Goal: Task Accomplishment & Management: Complete application form

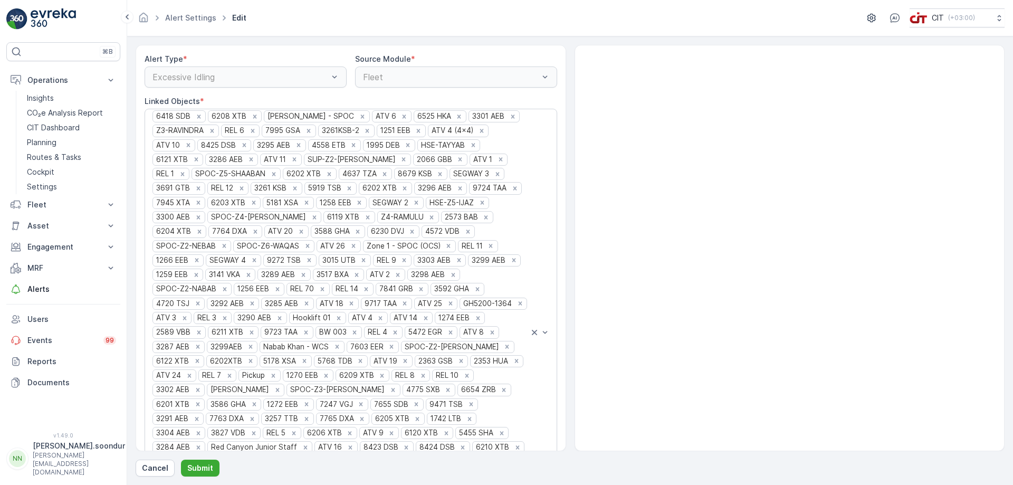
scroll to position [324, 0]
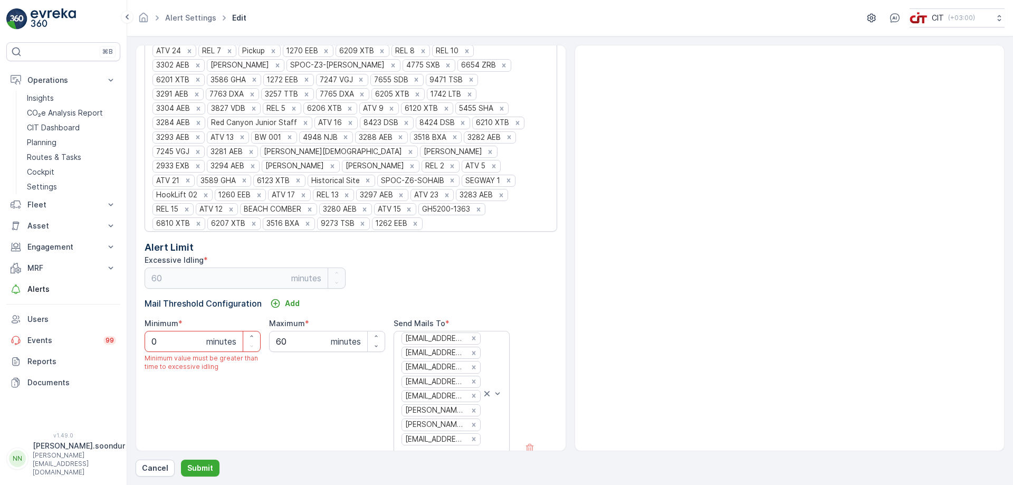
click at [193, 331] on input "0" at bounding box center [203, 341] width 116 height 21
drag, startPoint x: 193, startPoint y: 330, endPoint x: 112, endPoint y: 324, distance: 81.5
click at [112, 324] on div "⌘B Operations Insights CO₂e Analysis Report CIT Dashboard Planning Routes & Tas…" at bounding box center [506, 242] width 1013 height 485
type input "30"
drag, startPoint x: 182, startPoint y: 332, endPoint x: 124, endPoint y: 322, distance: 58.3
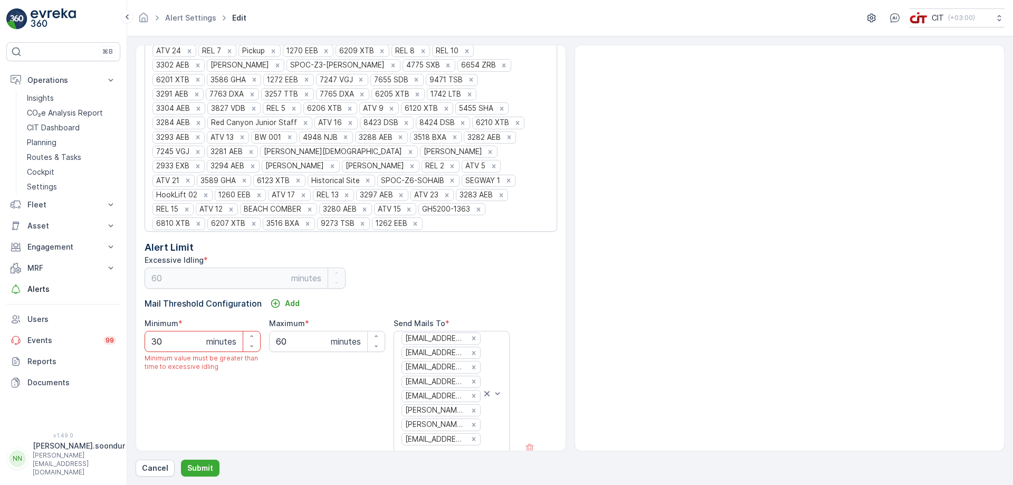
click at [124, 322] on div "⌘B Operations Insights CO₂e Analysis Report CIT Dashboard Planning Routes & Tas…" at bounding box center [506, 242] width 1013 height 485
type input "15"
click at [206, 465] on p "Submit" at bounding box center [200, 468] width 26 height 11
click at [206, 468] on p "Submit" at bounding box center [200, 468] width 26 height 11
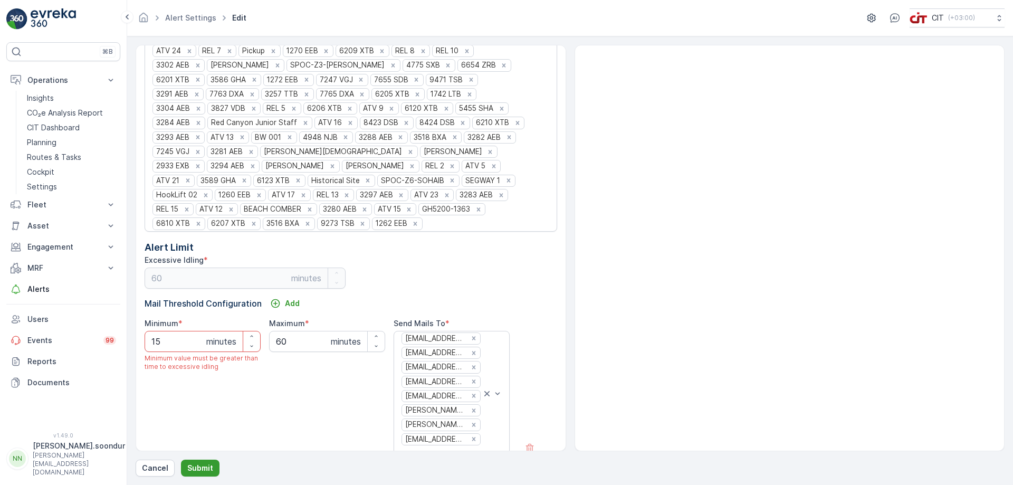
click at [206, 468] on p "Submit" at bounding box center [200, 468] width 26 height 11
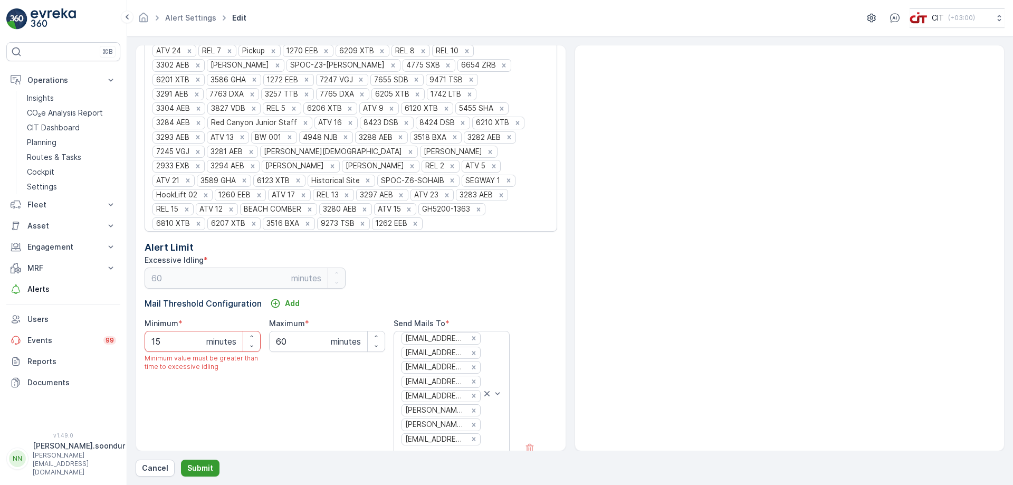
click at [206, 468] on p "Submit" at bounding box center [200, 468] width 26 height 11
click at [619, 315] on div at bounding box center [789, 247] width 429 height 405
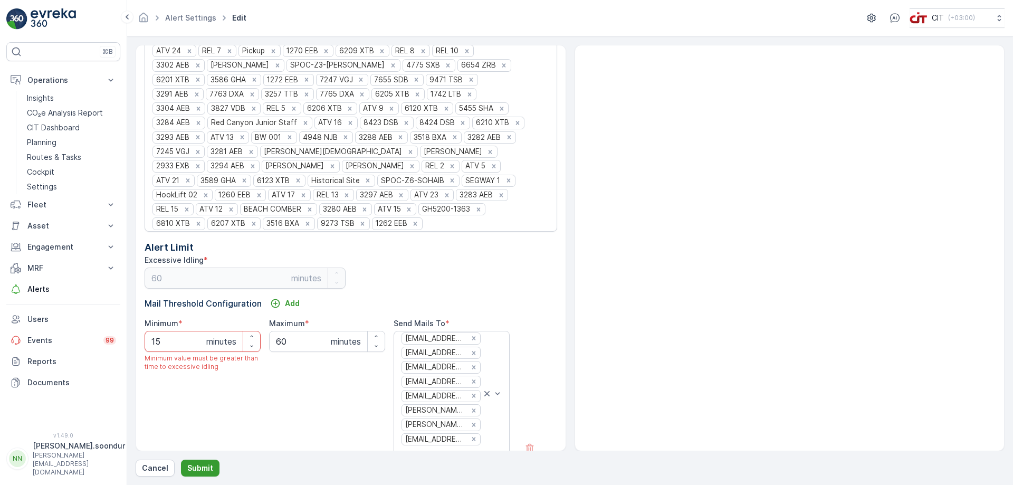
click at [197, 469] on p "Submit" at bounding box center [200, 468] width 26 height 11
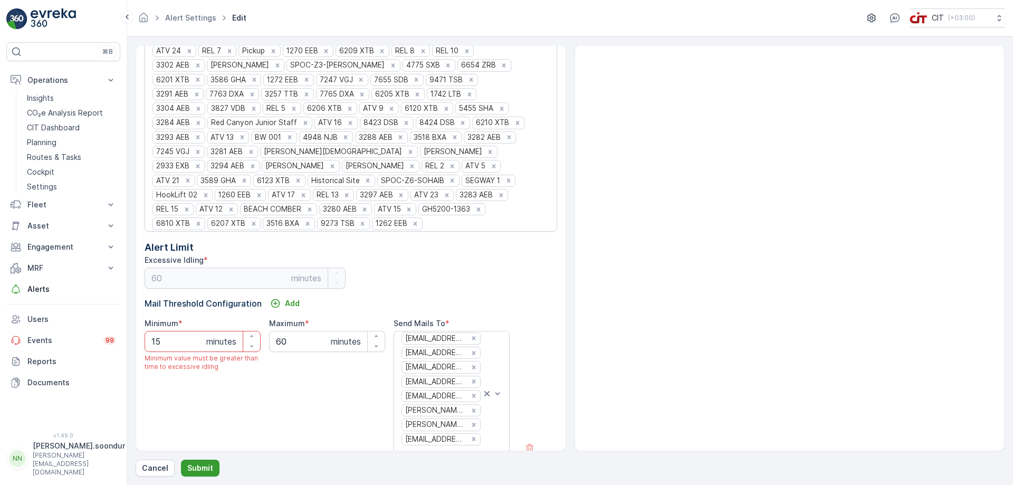
click at [197, 470] on p "Submit" at bounding box center [200, 468] width 26 height 11
click at [694, 269] on div at bounding box center [789, 247] width 429 height 405
click at [154, 463] on p "Cancel" at bounding box center [155, 468] width 26 height 11
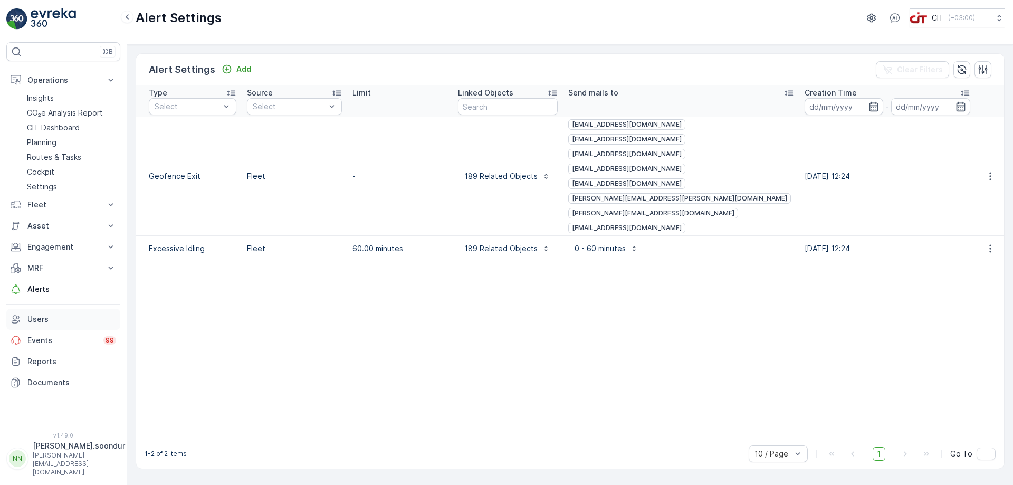
click at [45, 319] on p "Users" at bounding box center [71, 319] width 89 height 11
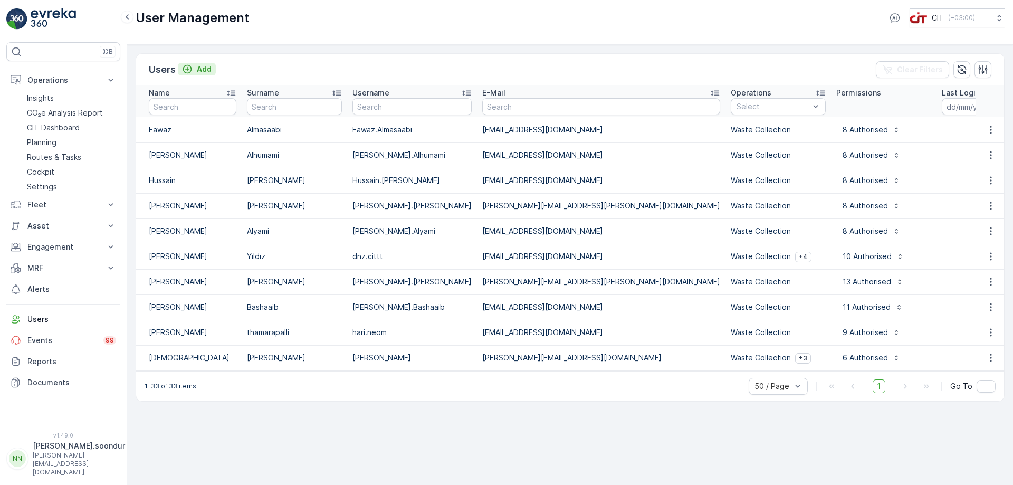
click at [202, 65] on p "Add" at bounding box center [204, 69] width 15 height 11
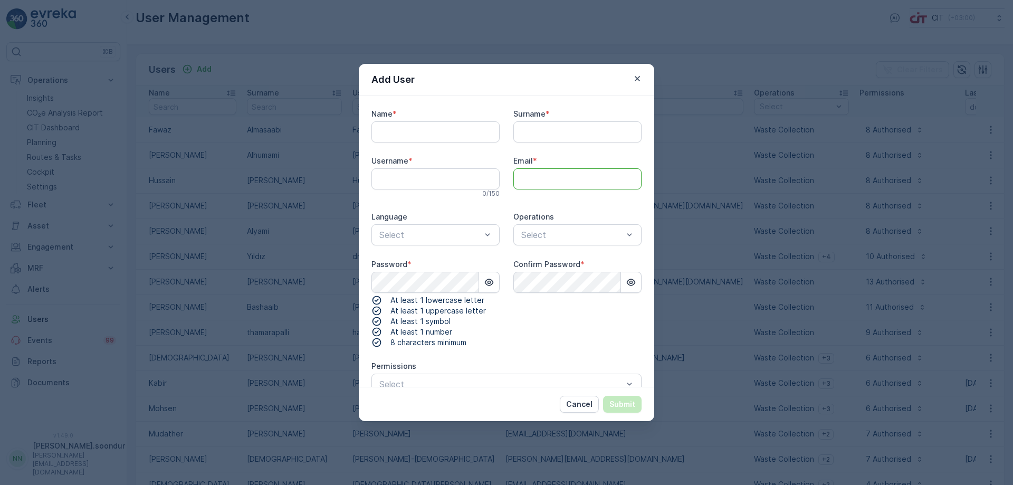
click at [534, 177] on input "Email" at bounding box center [577, 178] width 128 height 21
paste input "[EMAIL_ADDRESS][DOMAIN_NAME]"
type input "[EMAIL_ADDRESS][DOMAIN_NAME]"
click at [410, 136] on input "Name" at bounding box center [435, 131] width 128 height 21
type input "Mashud"
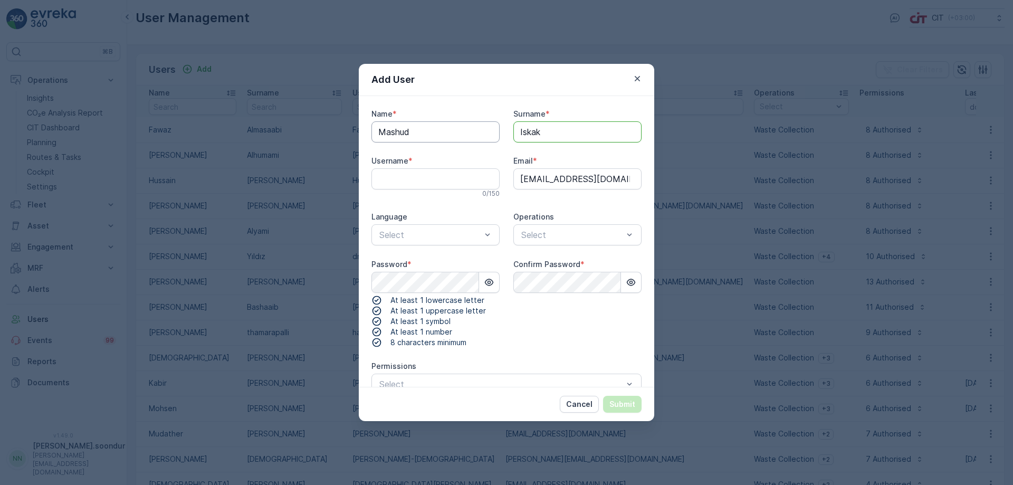
type input "Iskak"
type input "Mashud.Iskak"
click at [587, 240] on p "Select" at bounding box center [572, 234] width 102 height 13
click at [539, 256] on span "Waste Collection" at bounding box center [551, 260] width 66 height 9
click at [423, 234] on div at bounding box center [430, 234] width 104 height 9
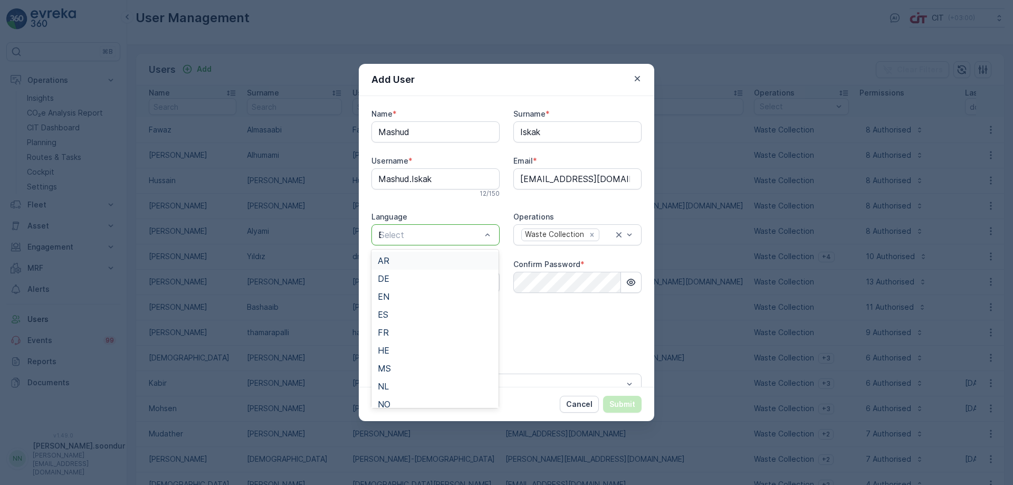
type input "EN"
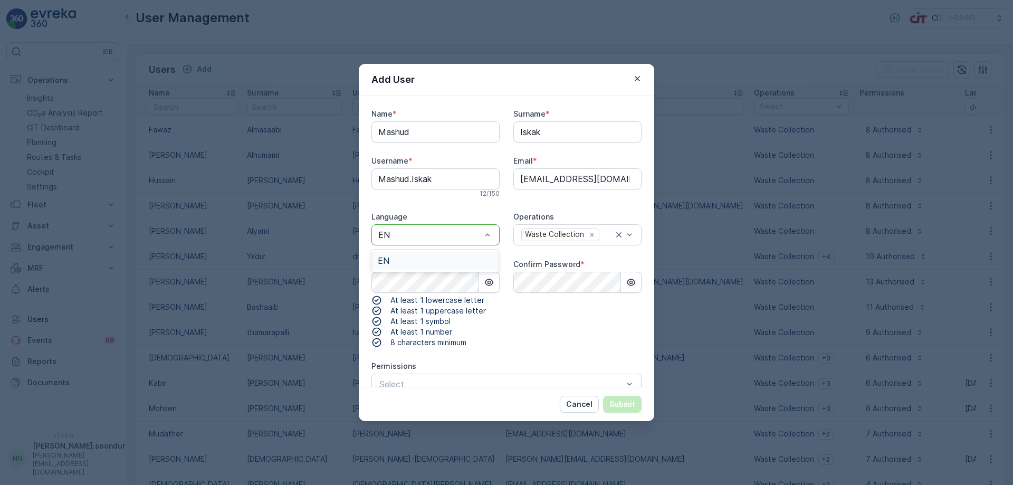
click at [403, 266] on div "EN" at bounding box center [434, 261] width 127 height 18
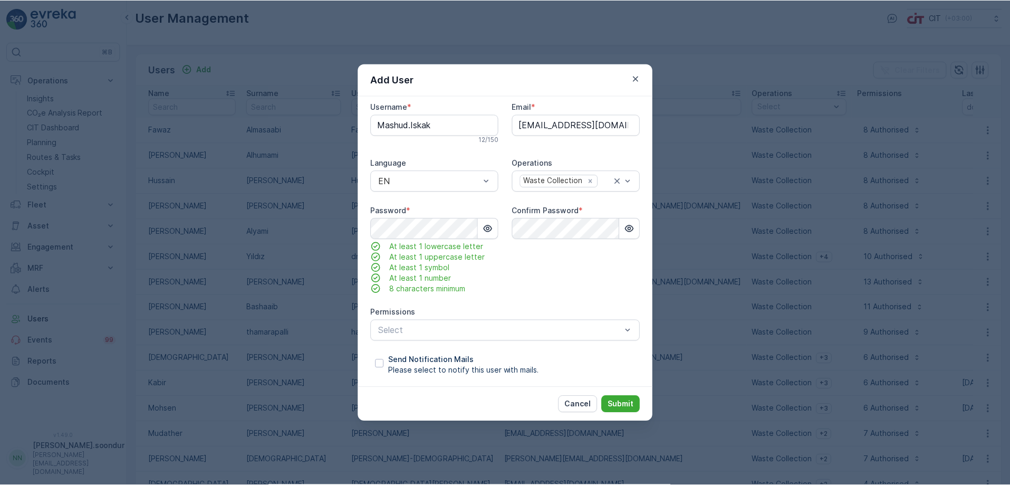
scroll to position [55, 0]
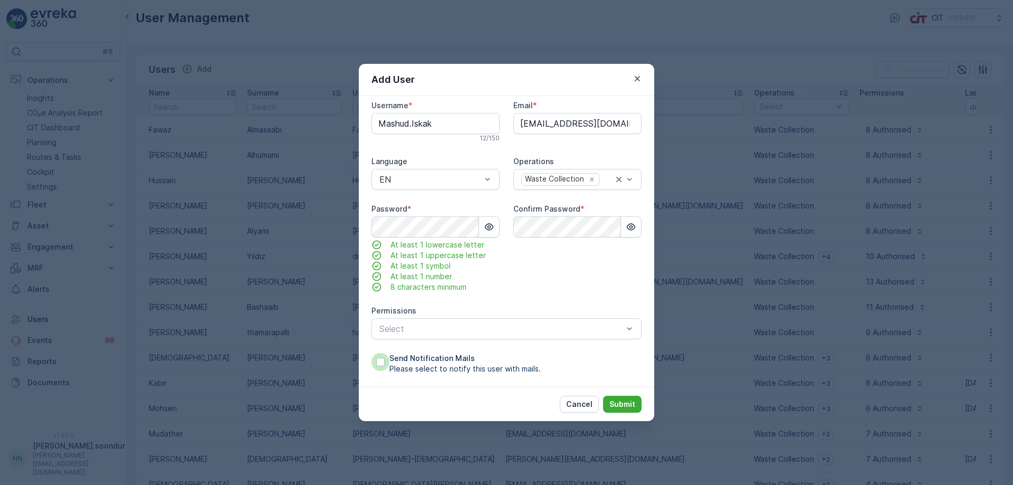
drag, startPoint x: 385, startPoint y: 362, endPoint x: 416, endPoint y: 358, distance: 31.9
click at [385, 362] on div at bounding box center [380, 362] width 18 height 18
click at [371, 353] on input "Send Notification Mails Please select to notify this user with mails." at bounding box center [371, 353] width 0 height 0
click at [500, 330] on div at bounding box center [501, 328] width 246 height 9
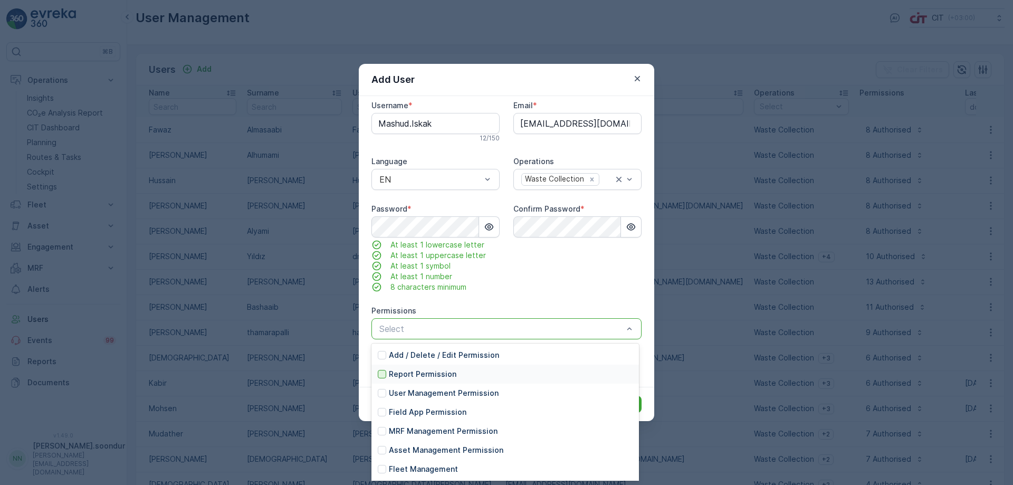
click at [382, 373] on div at bounding box center [382, 374] width 8 height 8
click at [381, 413] on div at bounding box center [382, 412] width 8 height 8
click at [380, 429] on div at bounding box center [382, 431] width 8 height 8
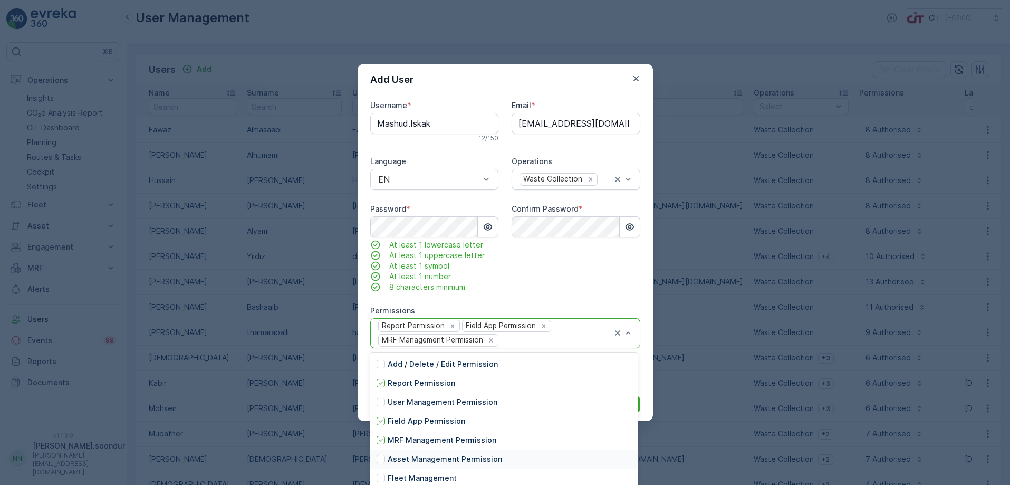
click at [382, 449] on div "Asset Management Permission" at bounding box center [503, 458] width 267 height 19
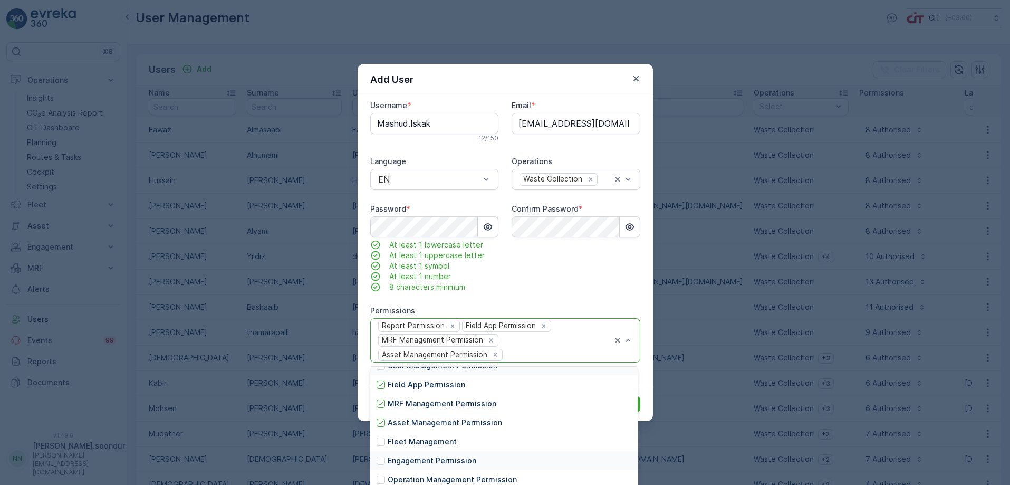
scroll to position [114, 0]
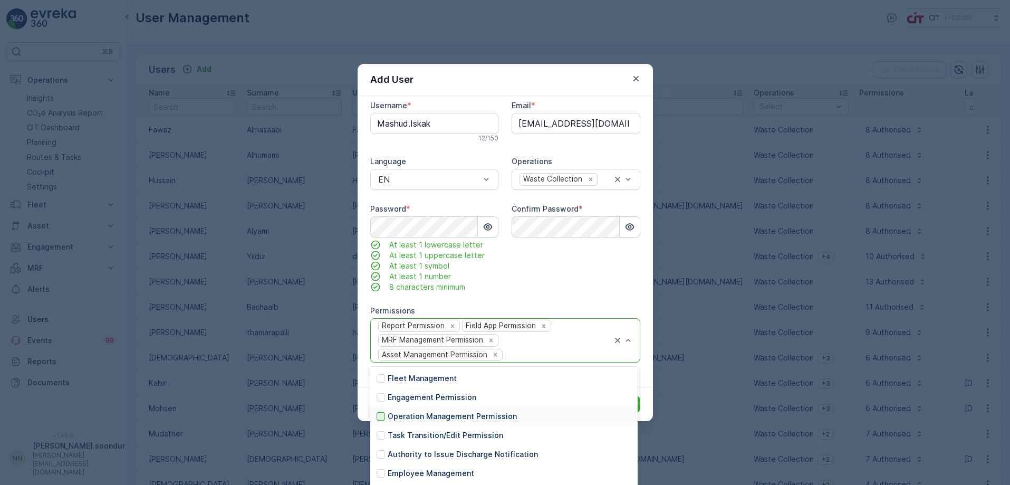
click at [384, 415] on div at bounding box center [381, 416] width 8 height 8
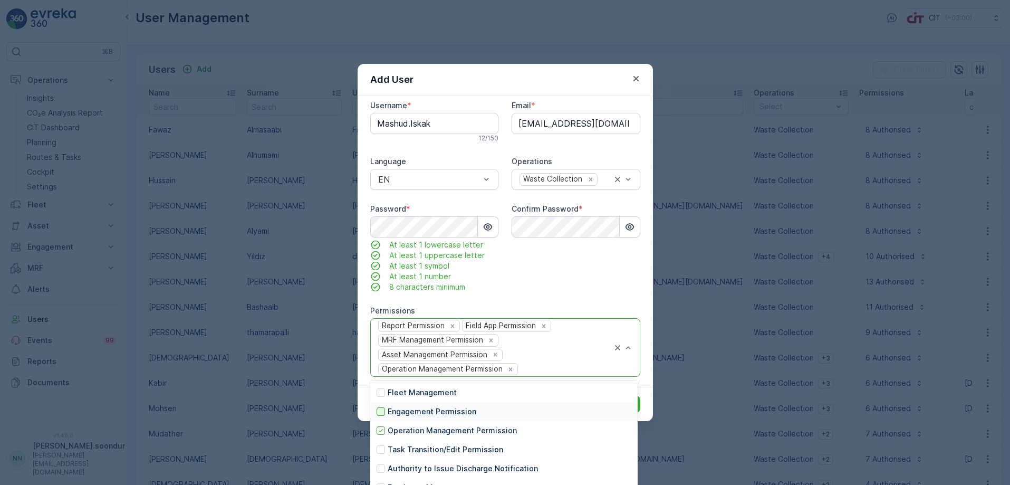
click at [382, 412] on div at bounding box center [381, 411] width 8 height 8
click at [381, 407] on div at bounding box center [381, 407] width 8 height 8
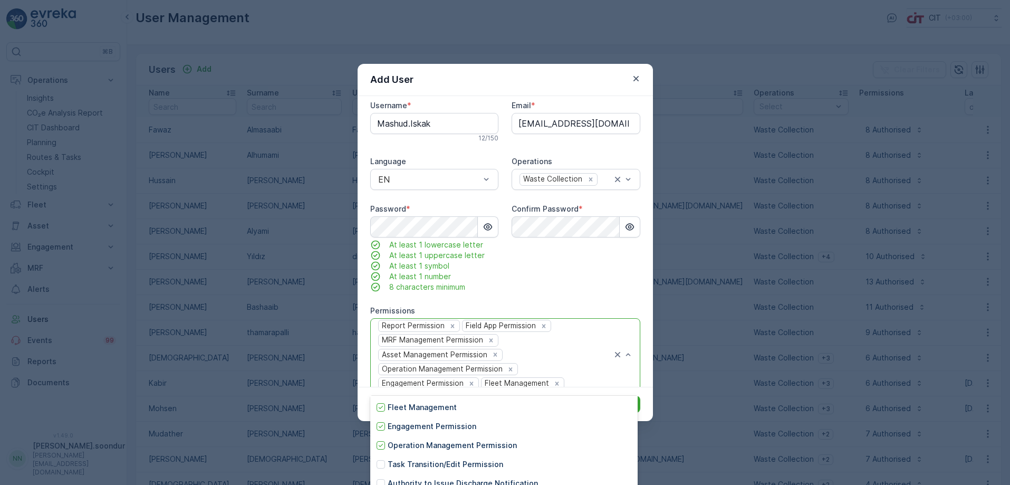
click at [570, 281] on div "Confirm Password *" at bounding box center [576, 248] width 128 height 89
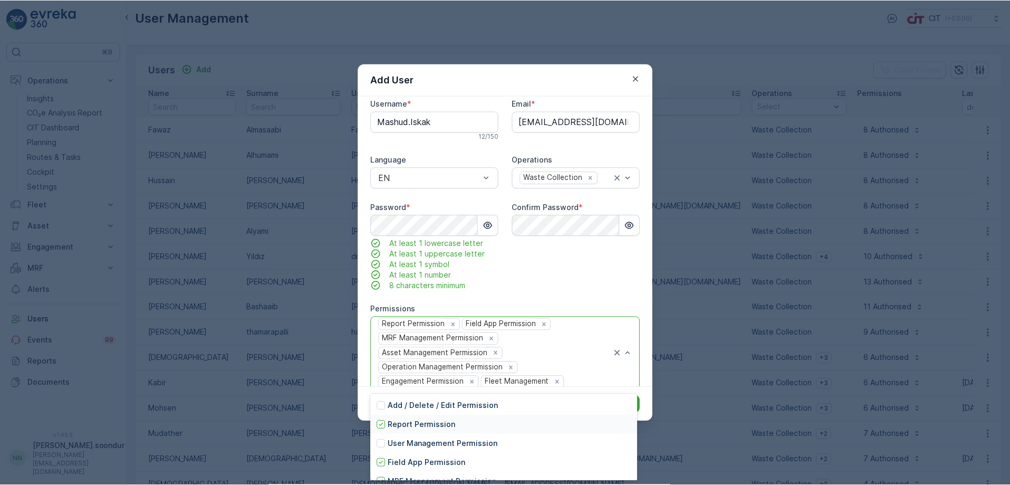
scroll to position [165, 0]
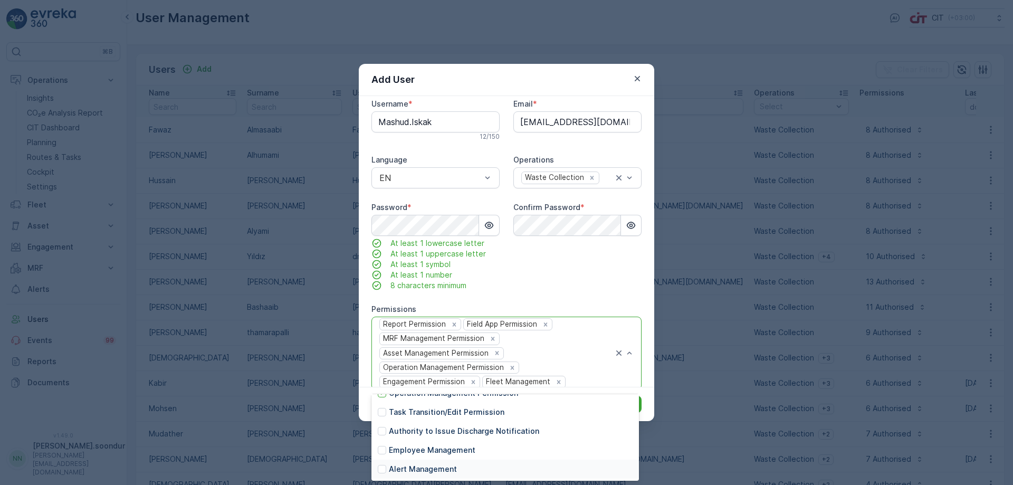
click at [403, 467] on p "Alert Management" at bounding box center [423, 469] width 68 height 11
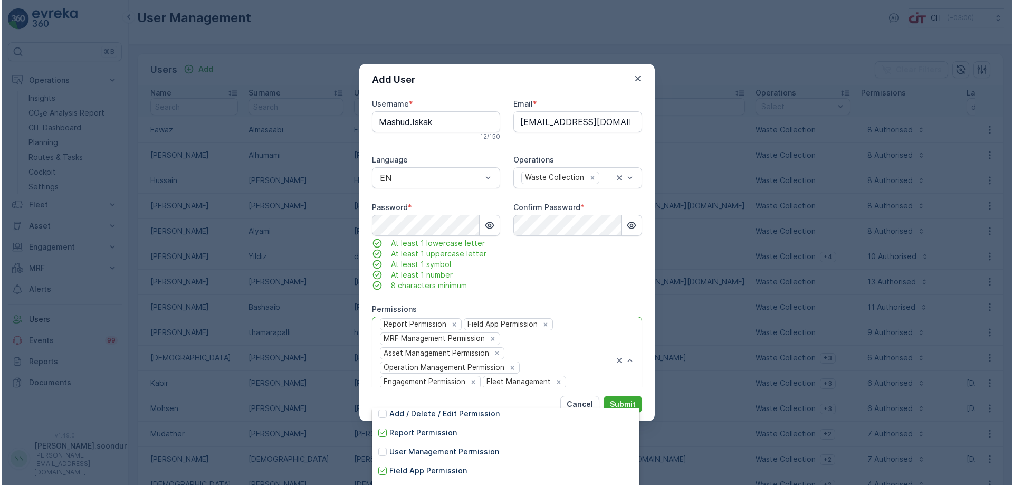
scroll to position [0, 0]
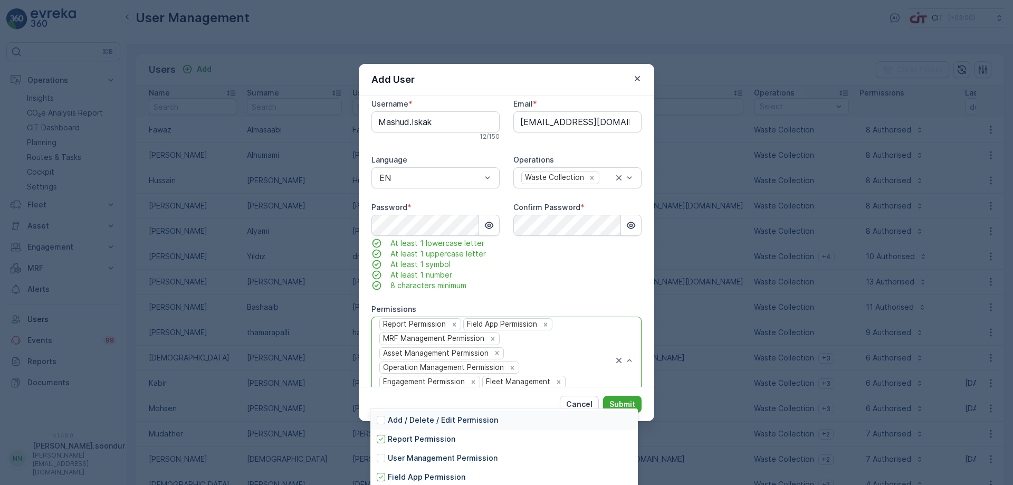
click at [584, 287] on div "Confirm Password *" at bounding box center [577, 246] width 128 height 89
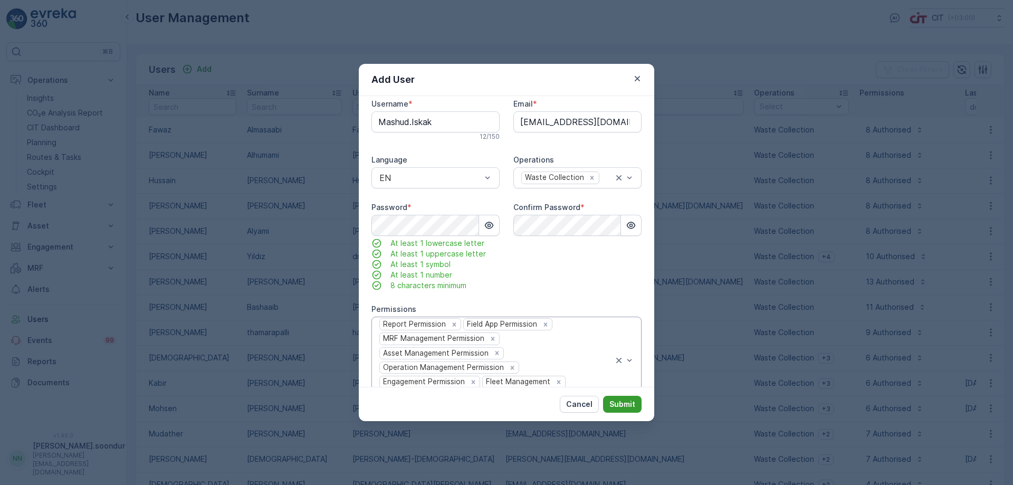
click at [627, 404] on p "Submit" at bounding box center [622, 404] width 26 height 11
